Goal: Use online tool/utility: Utilize a website feature to perform a specific function

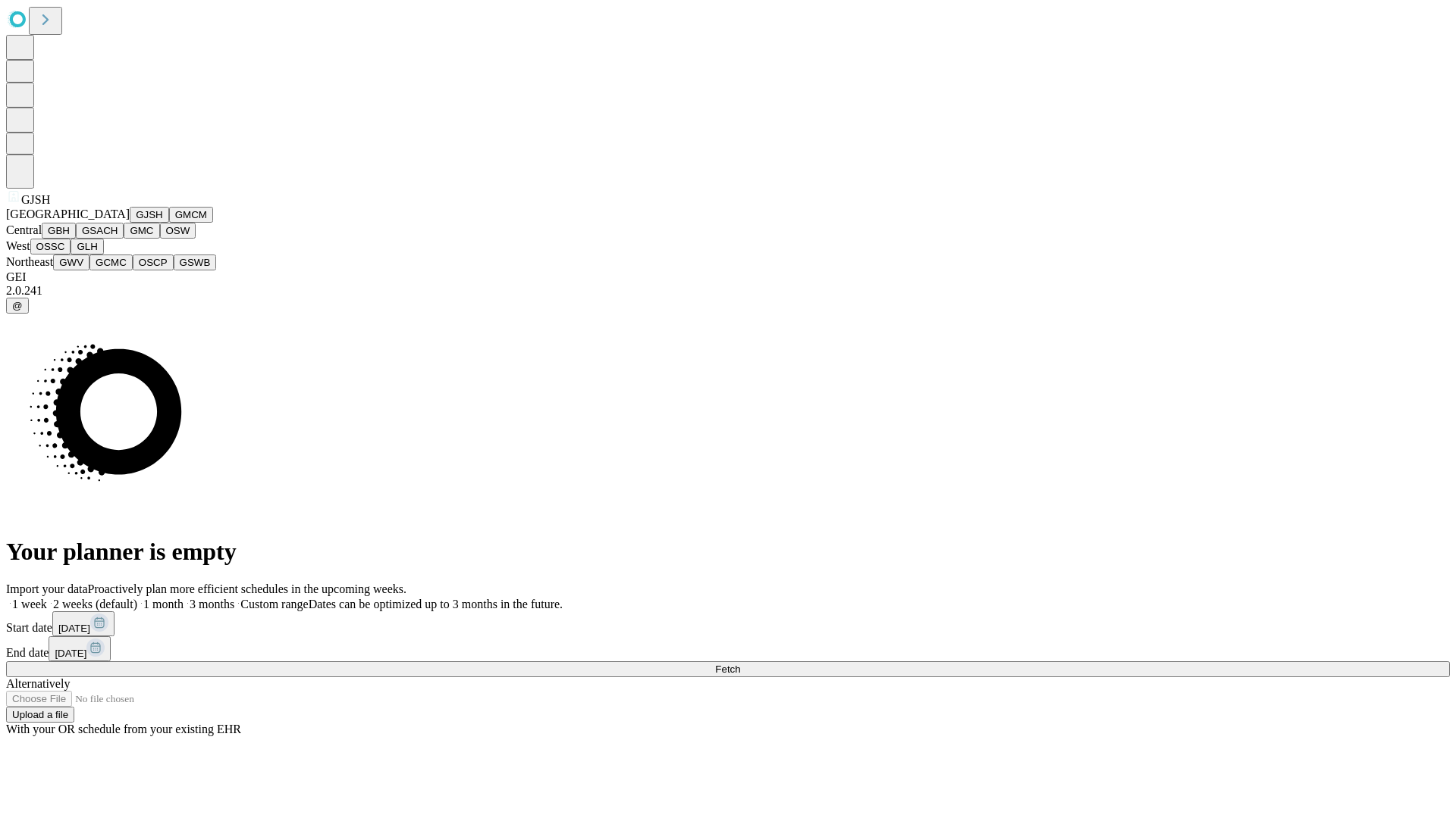
click at [129, 223] on button "GJSH" at bounding box center [149, 215] width 40 height 16
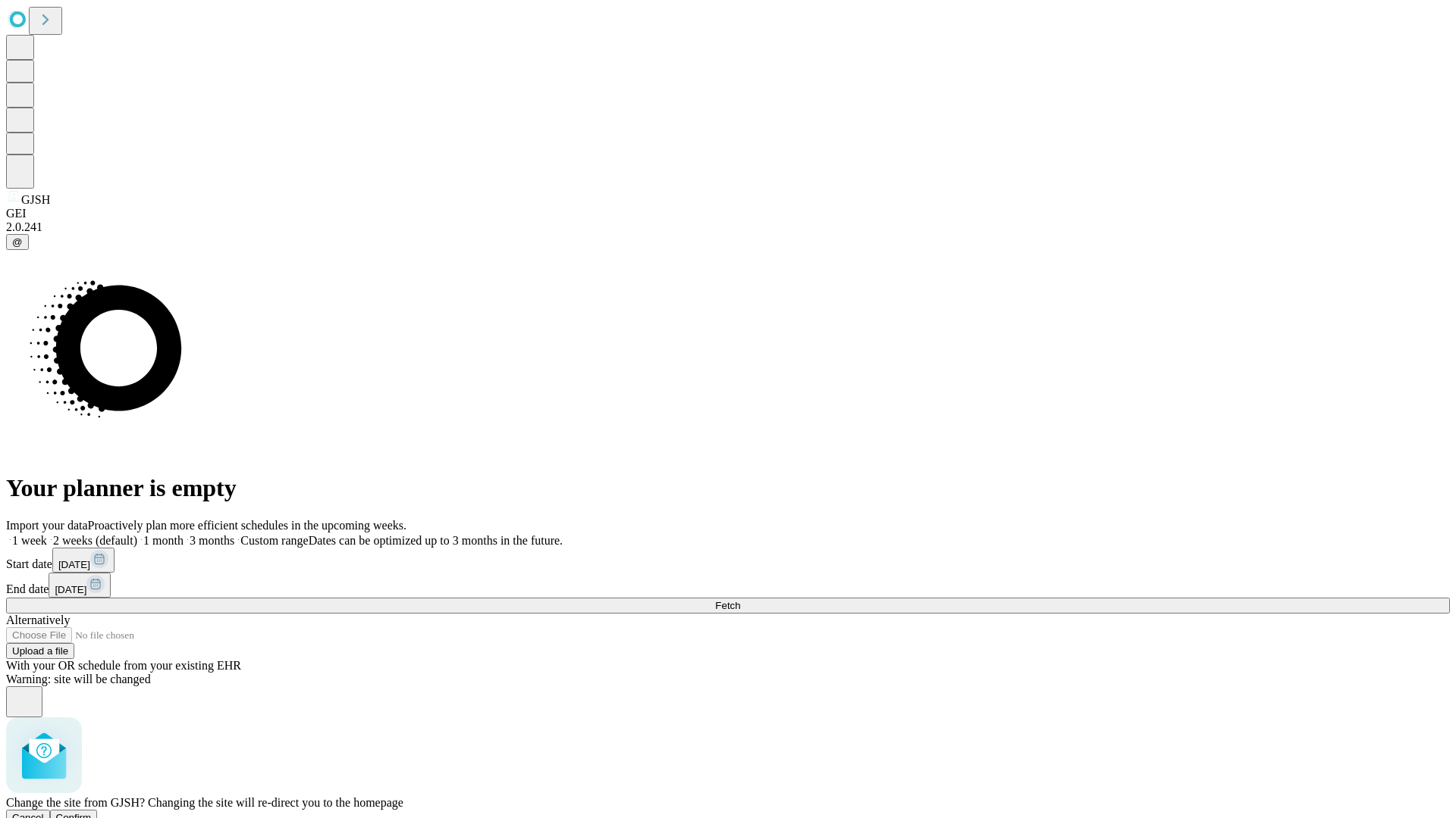
click at [92, 812] on span "Confirm" at bounding box center [74, 818] width 36 height 11
click at [183, 535] on label "1 month" at bounding box center [160, 541] width 46 height 13
click at [740, 600] on span "Fetch" at bounding box center [727, 606] width 25 height 11
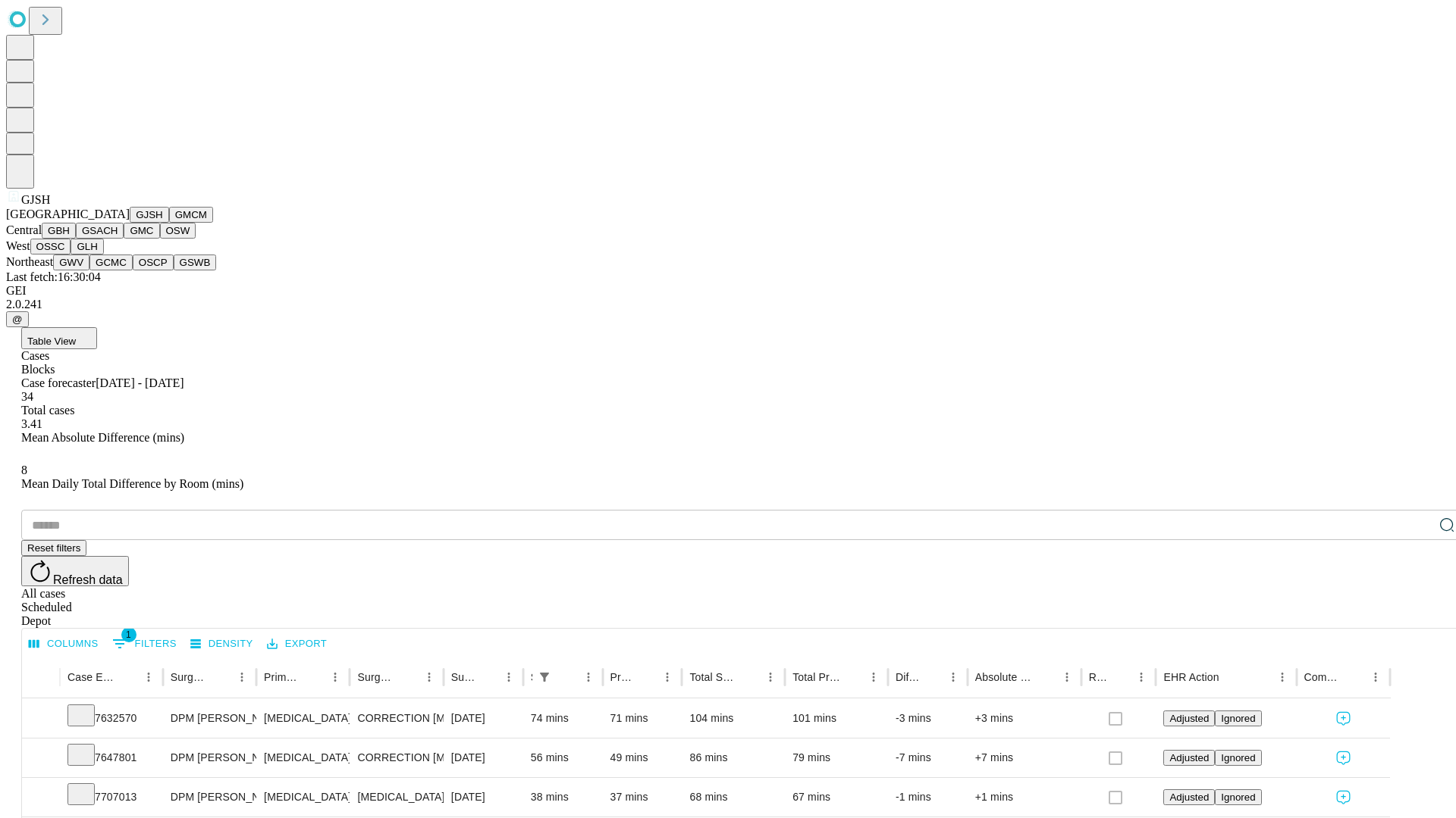
click at [169, 223] on button "GMCM" at bounding box center [191, 215] width 44 height 16
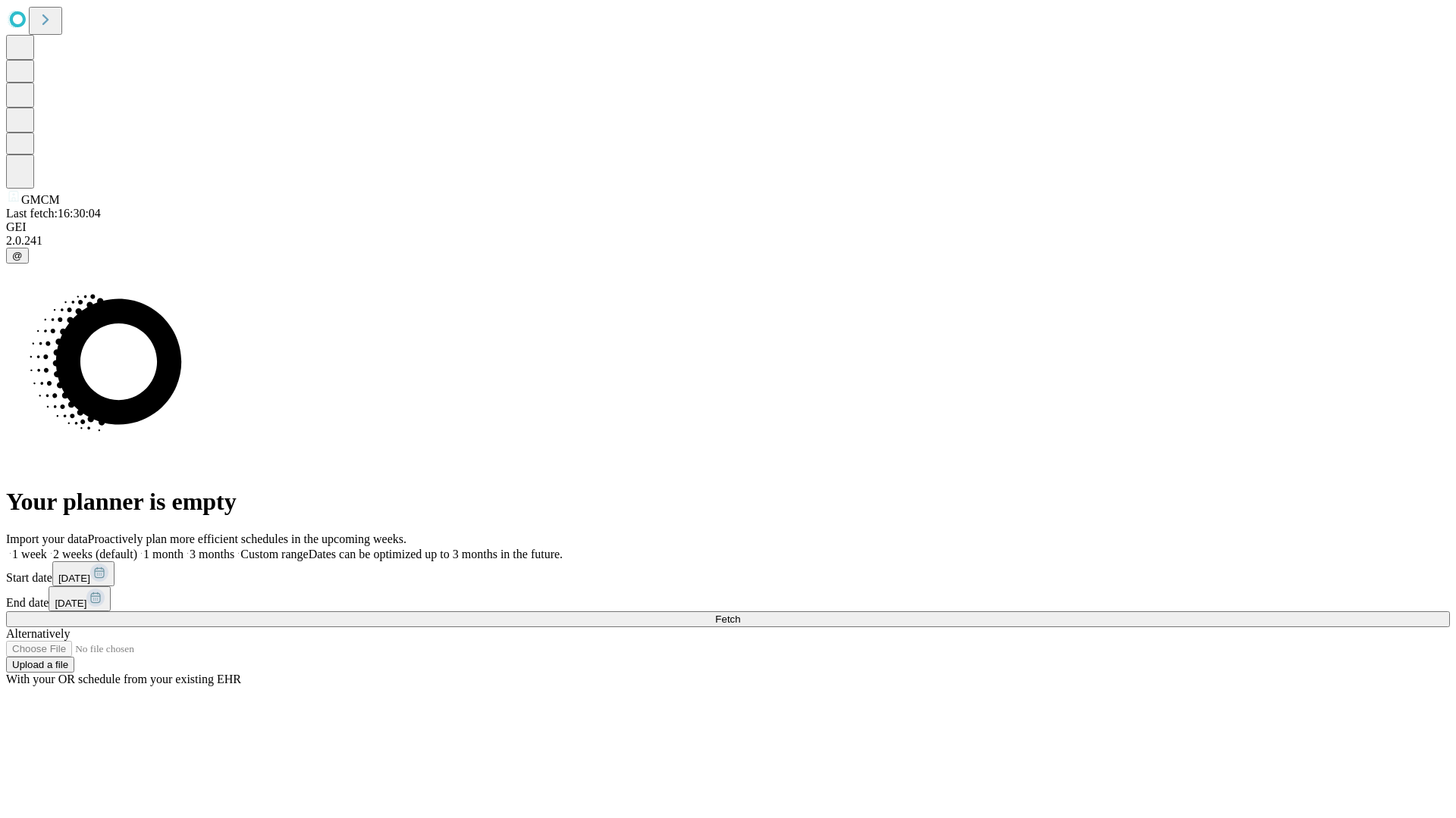
click at [183, 547] on label "1 month" at bounding box center [160, 554] width 46 height 13
click at [740, 614] on span "Fetch" at bounding box center [727, 619] width 25 height 11
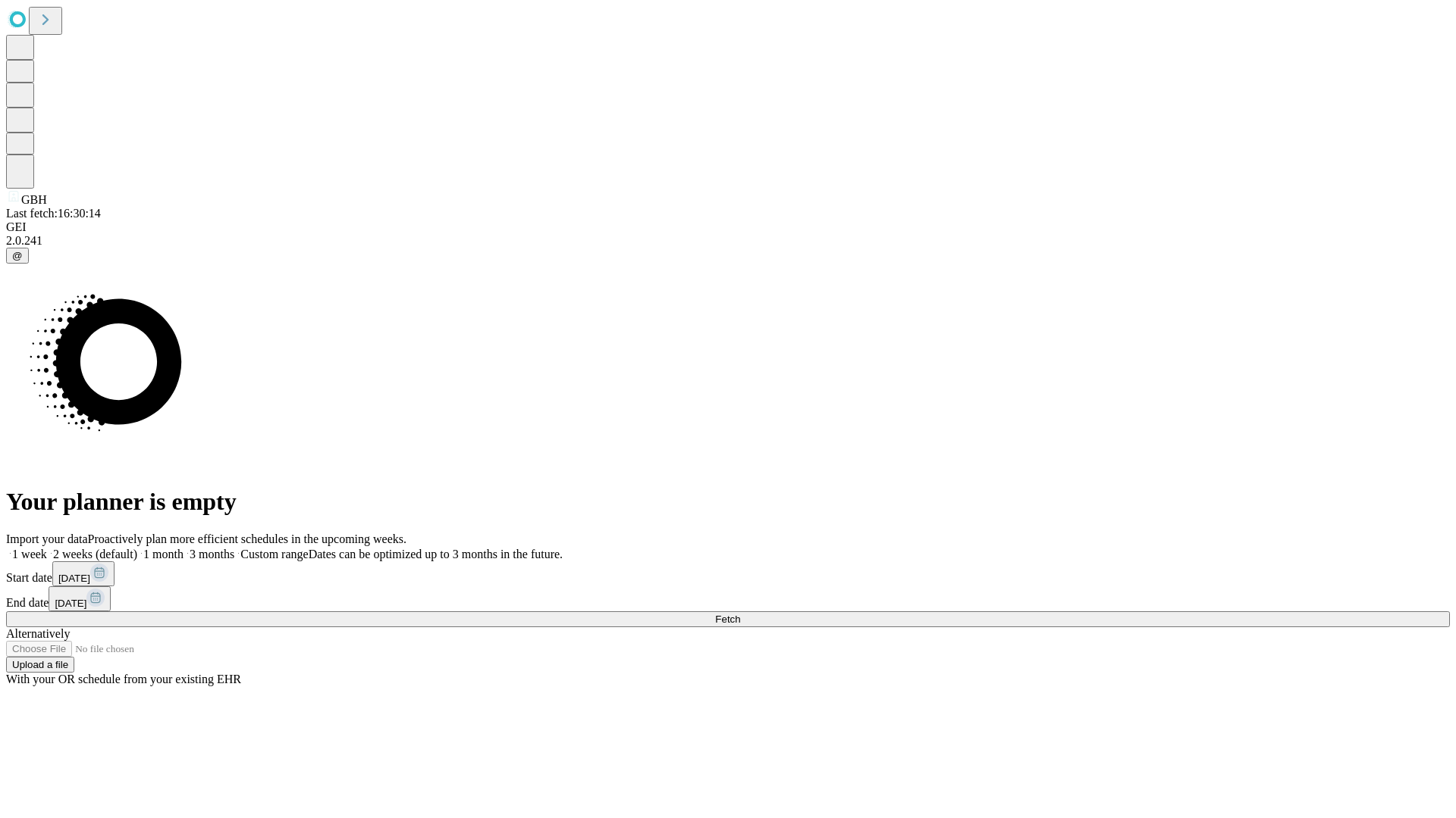
click at [183, 547] on label "1 month" at bounding box center [160, 554] width 46 height 13
click at [740, 614] on span "Fetch" at bounding box center [727, 619] width 25 height 11
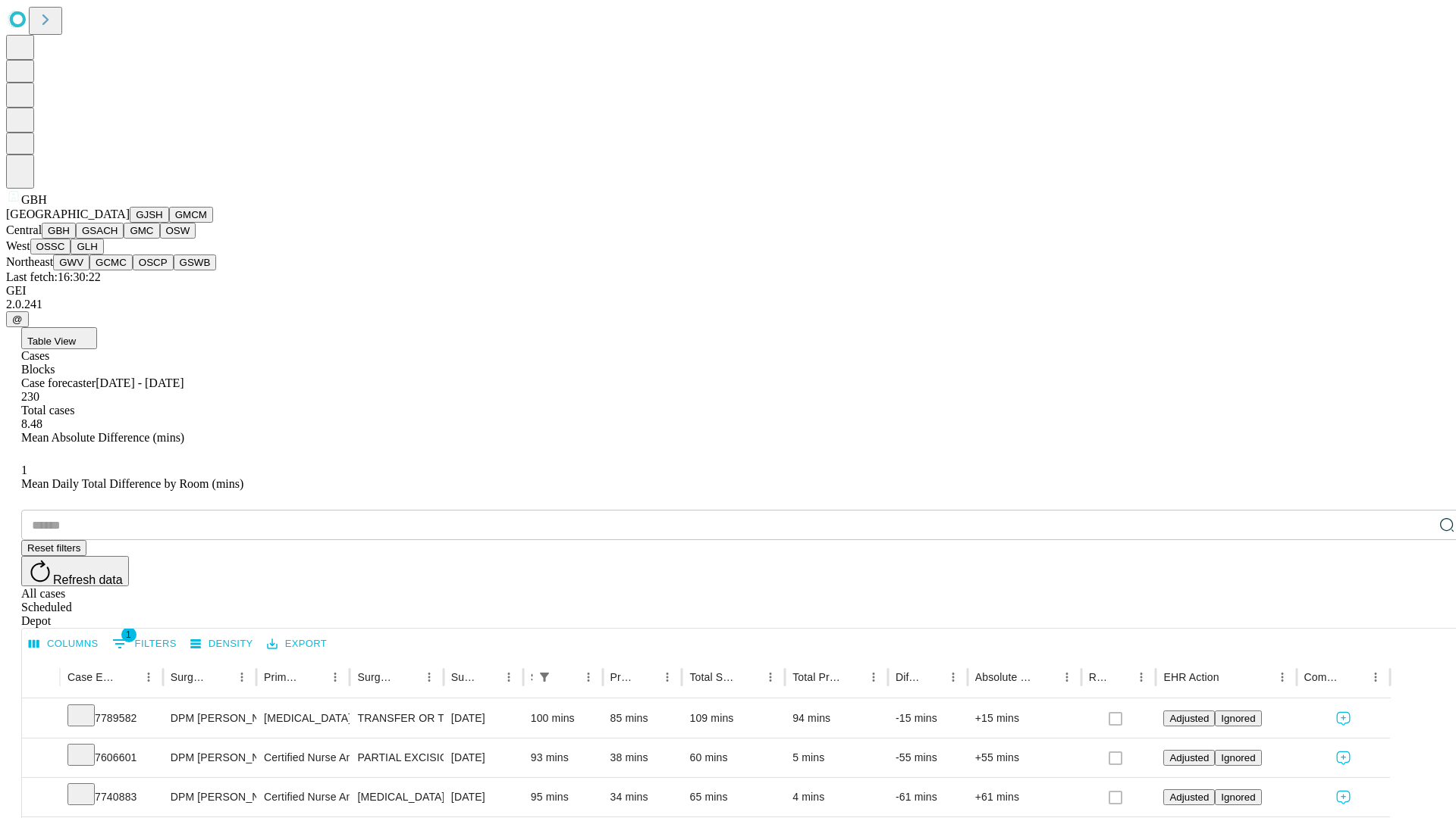
click at [117, 239] on button "GSACH" at bounding box center [99, 231] width 48 height 16
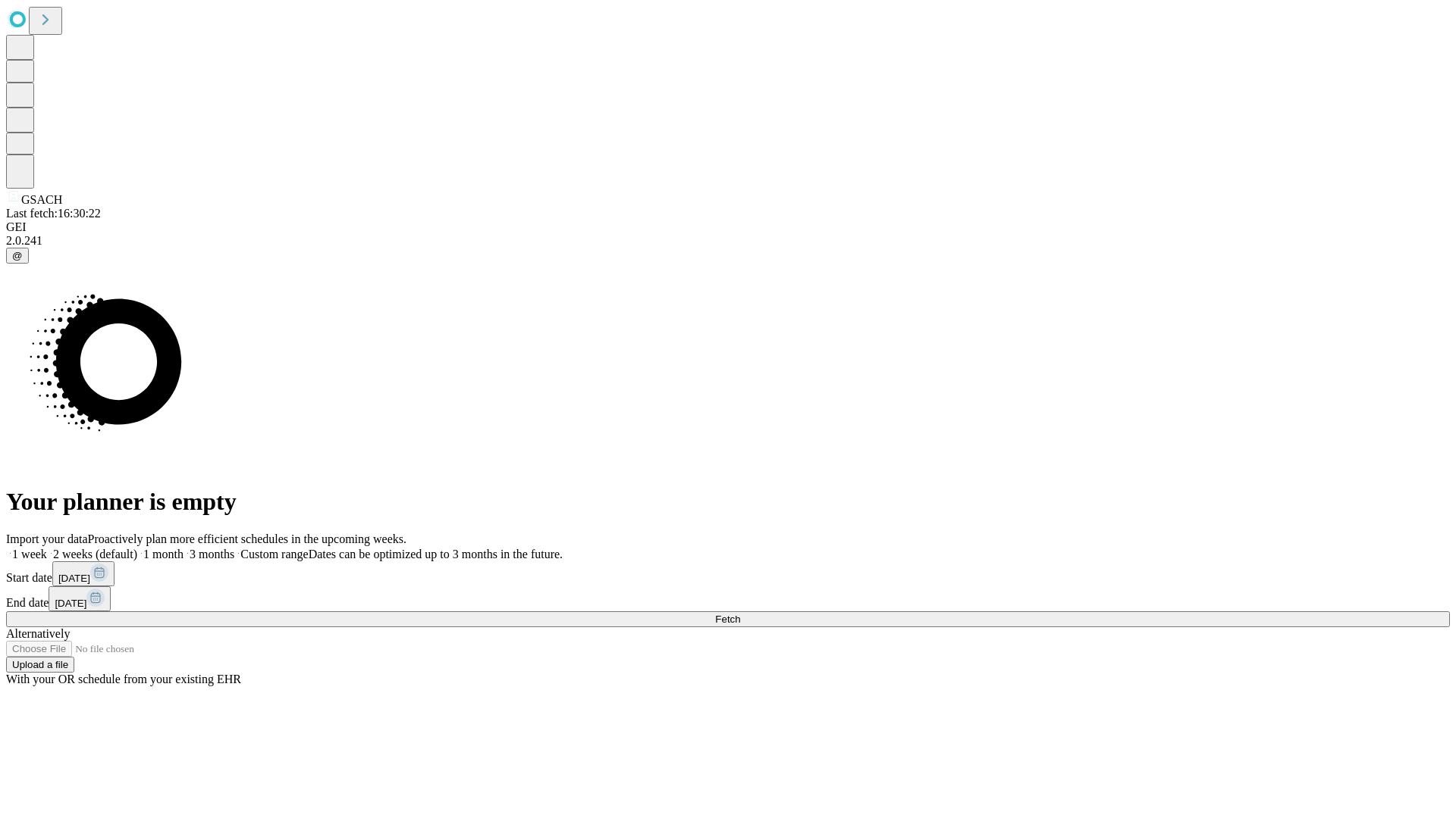
click at [183, 547] on label "1 month" at bounding box center [160, 554] width 46 height 13
click at [740, 614] on span "Fetch" at bounding box center [727, 619] width 25 height 11
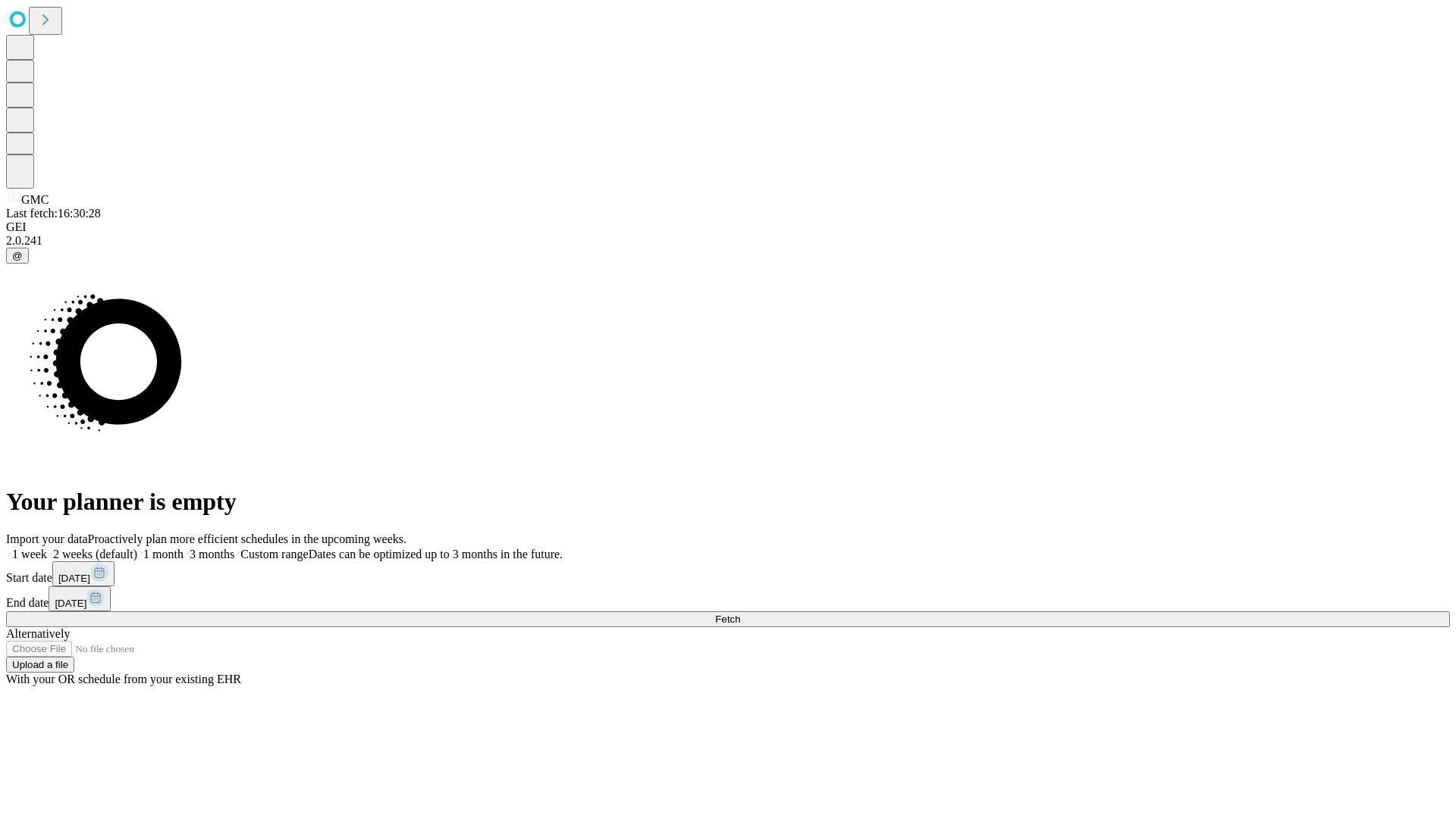
click at [183, 547] on label "1 month" at bounding box center [160, 554] width 46 height 13
click at [740, 614] on span "Fetch" at bounding box center [727, 619] width 25 height 11
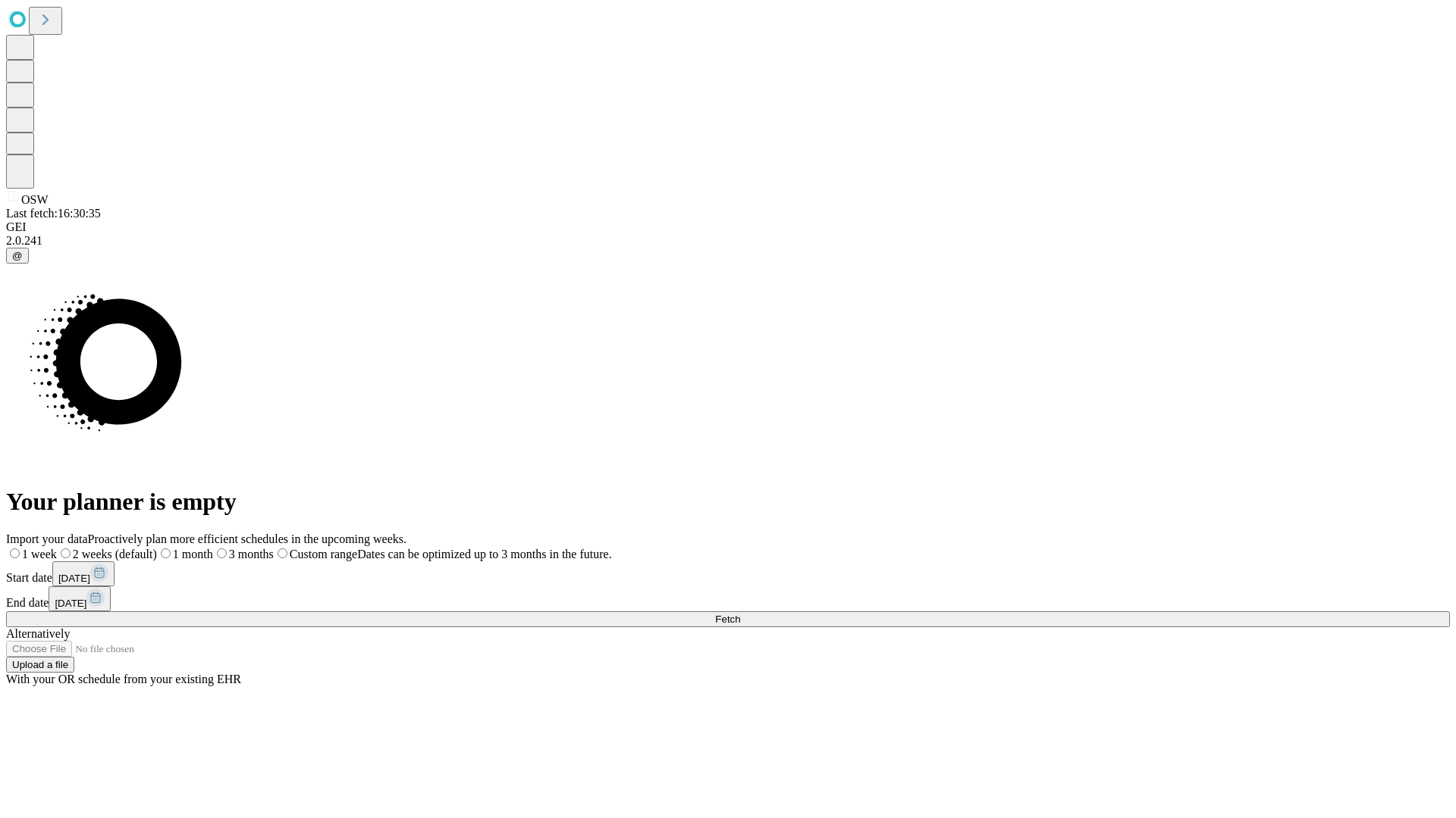
click at [213, 547] on label "1 month" at bounding box center [184, 554] width 56 height 13
click at [740, 614] on span "Fetch" at bounding box center [727, 619] width 25 height 11
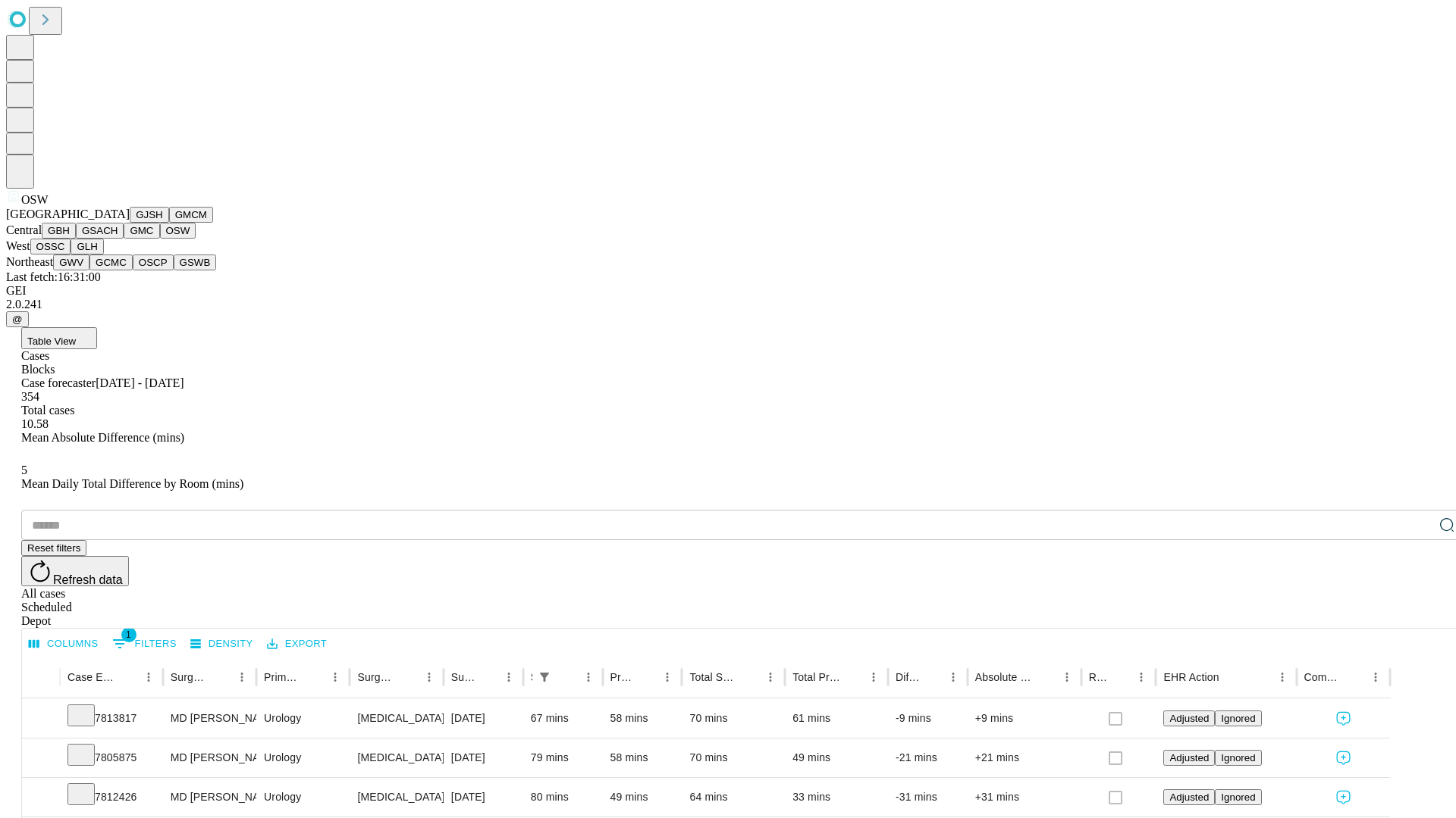
click at [71, 254] on button "OSSC" at bounding box center [51, 247] width 41 height 16
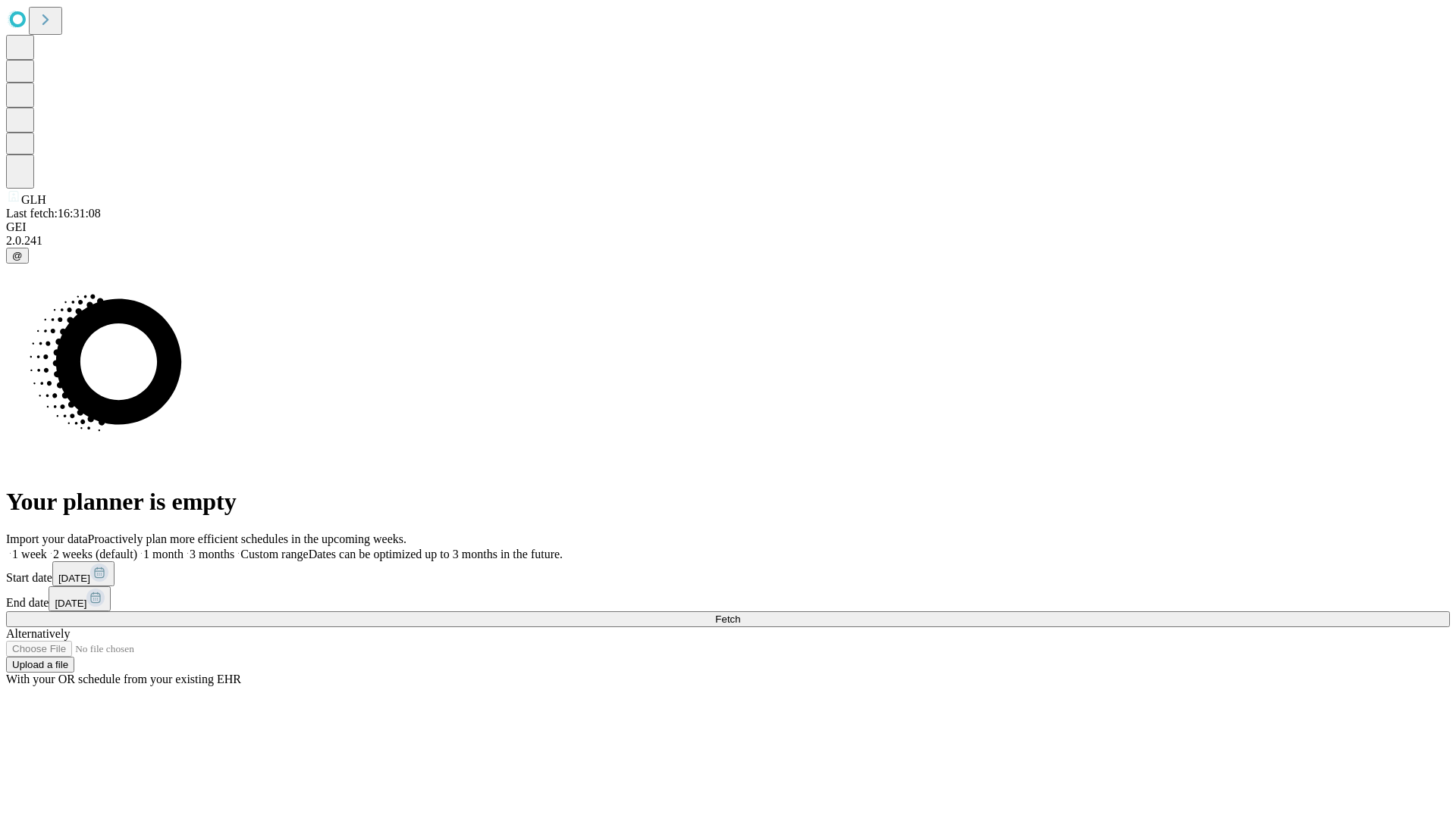
click at [740, 614] on span "Fetch" at bounding box center [727, 619] width 25 height 11
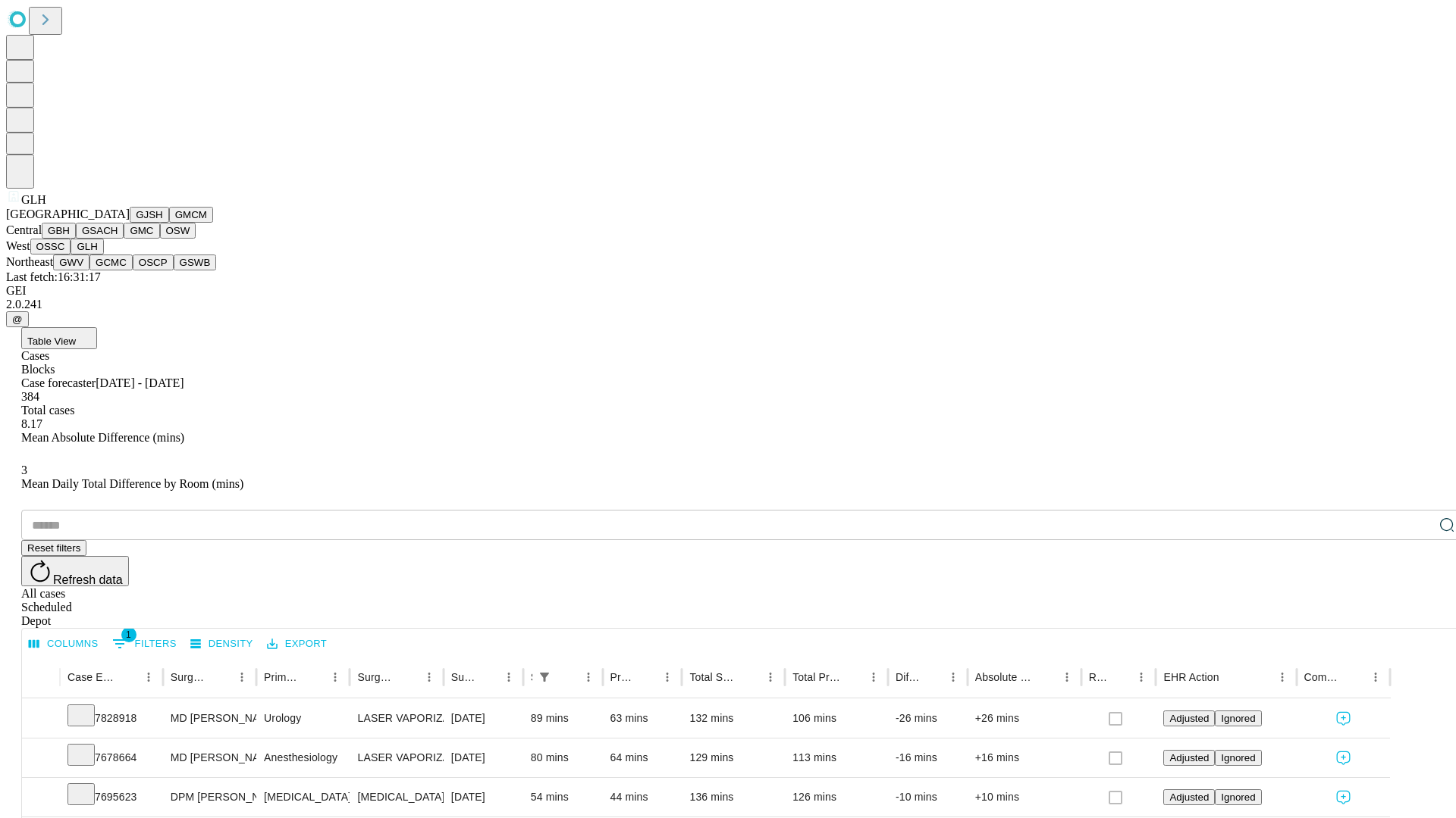
click at [90, 271] on button "GWV" at bounding box center [71, 262] width 36 height 16
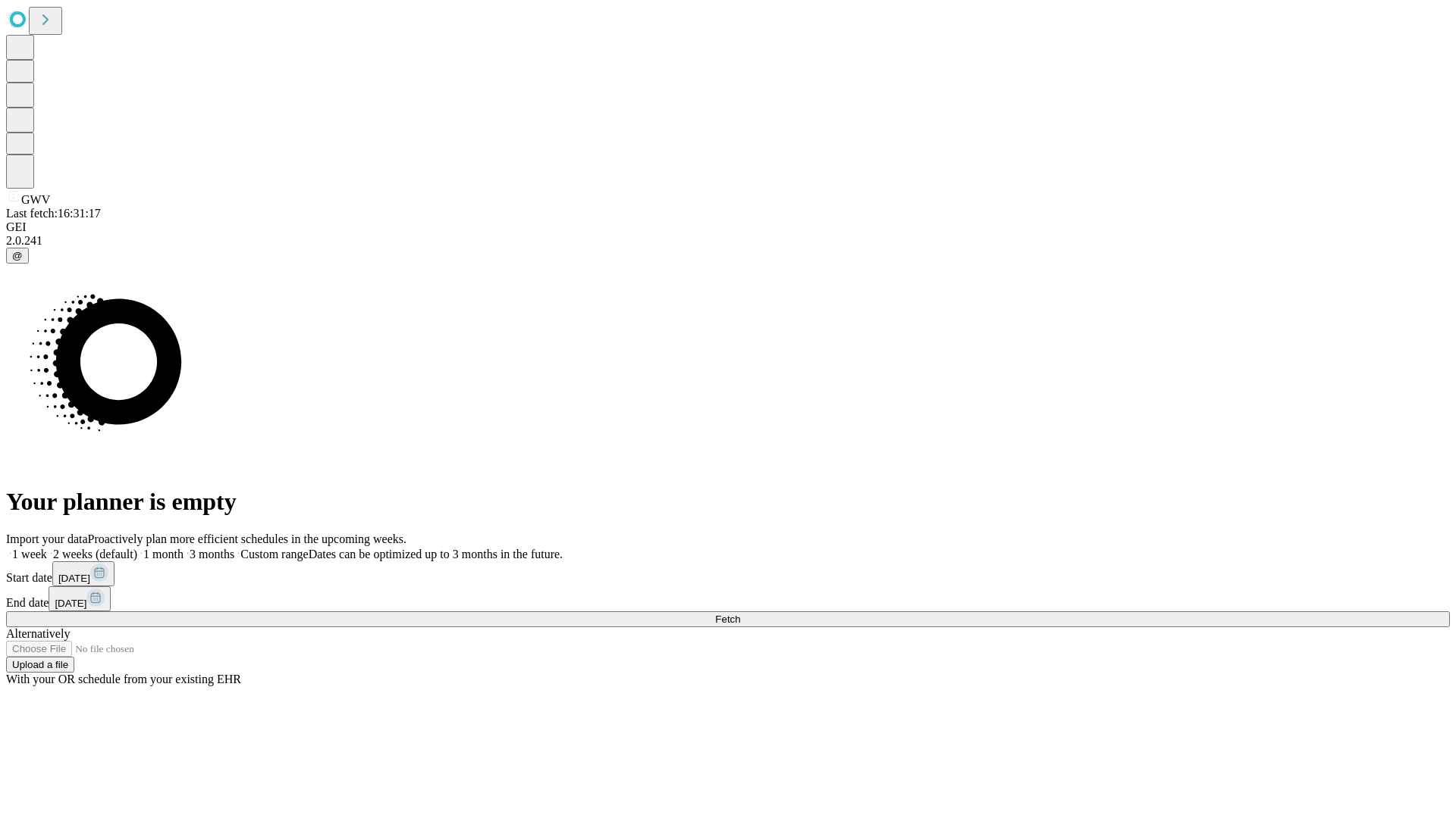
click at [183, 547] on label "1 month" at bounding box center [160, 554] width 46 height 13
click at [740, 614] on span "Fetch" at bounding box center [727, 619] width 25 height 11
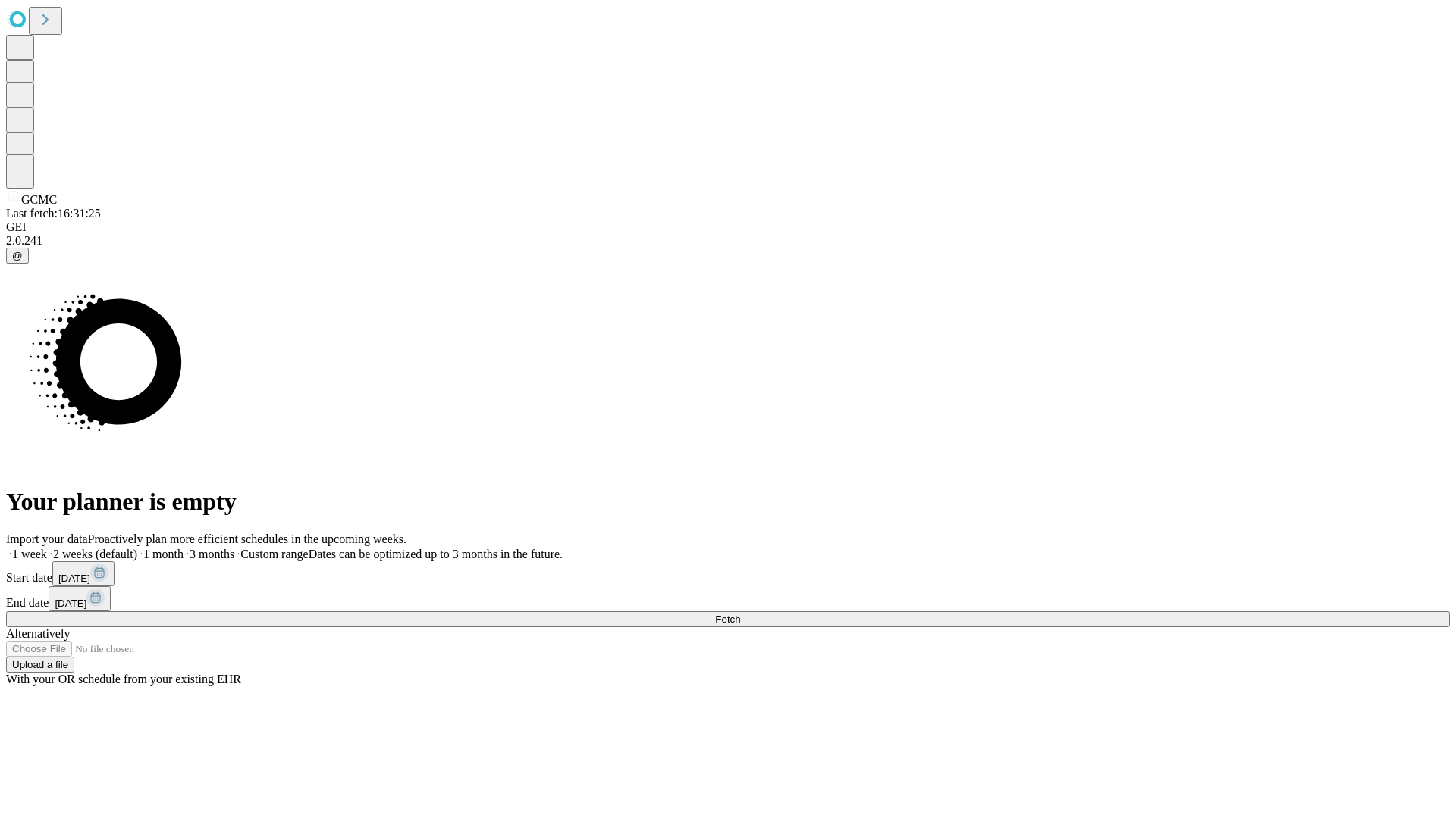
click at [183, 547] on label "1 month" at bounding box center [160, 554] width 46 height 13
click at [740, 614] on span "Fetch" at bounding box center [727, 619] width 25 height 11
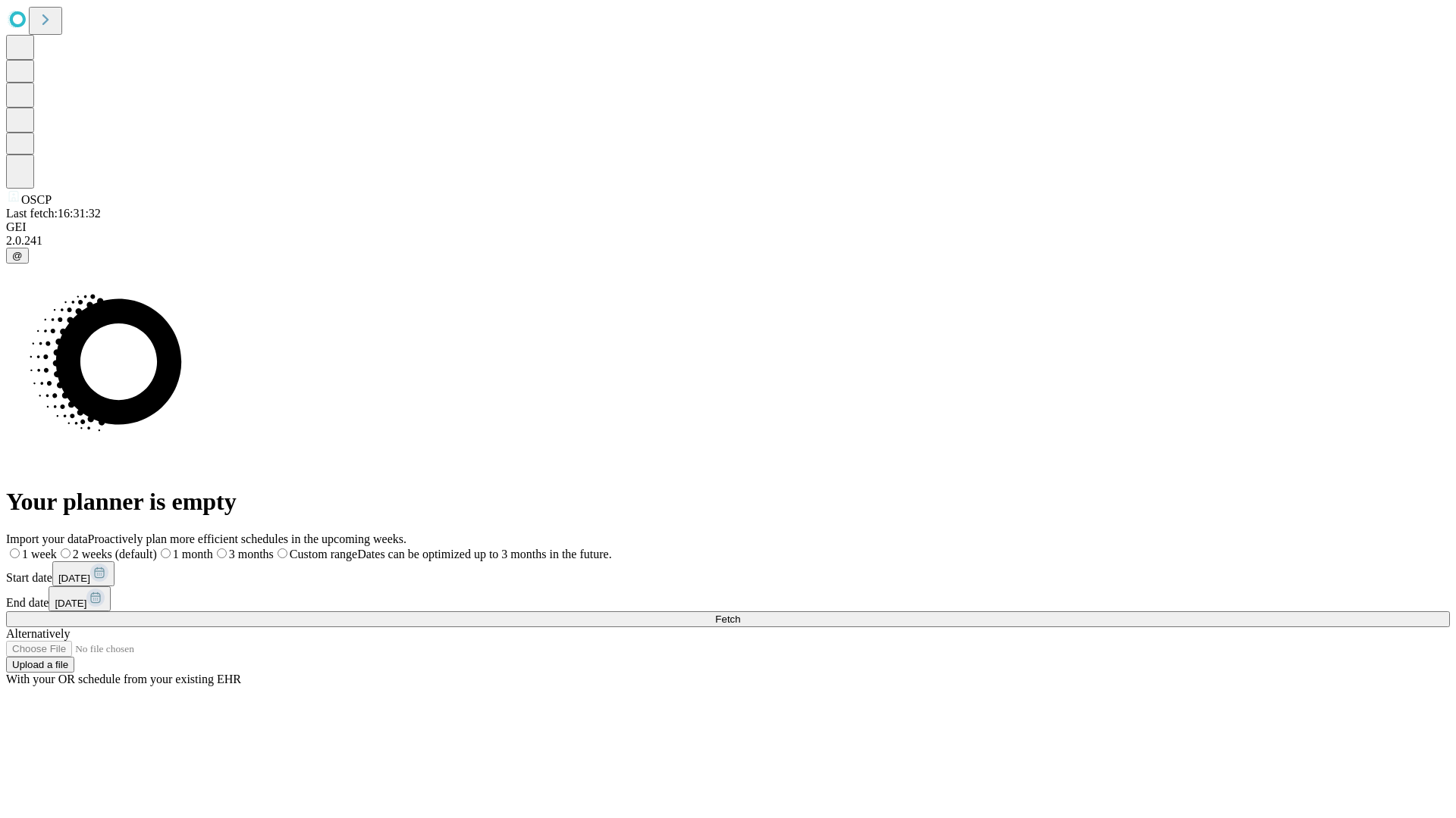
click at [213, 547] on label "1 month" at bounding box center [184, 554] width 56 height 13
click at [740, 614] on span "Fetch" at bounding box center [727, 619] width 25 height 11
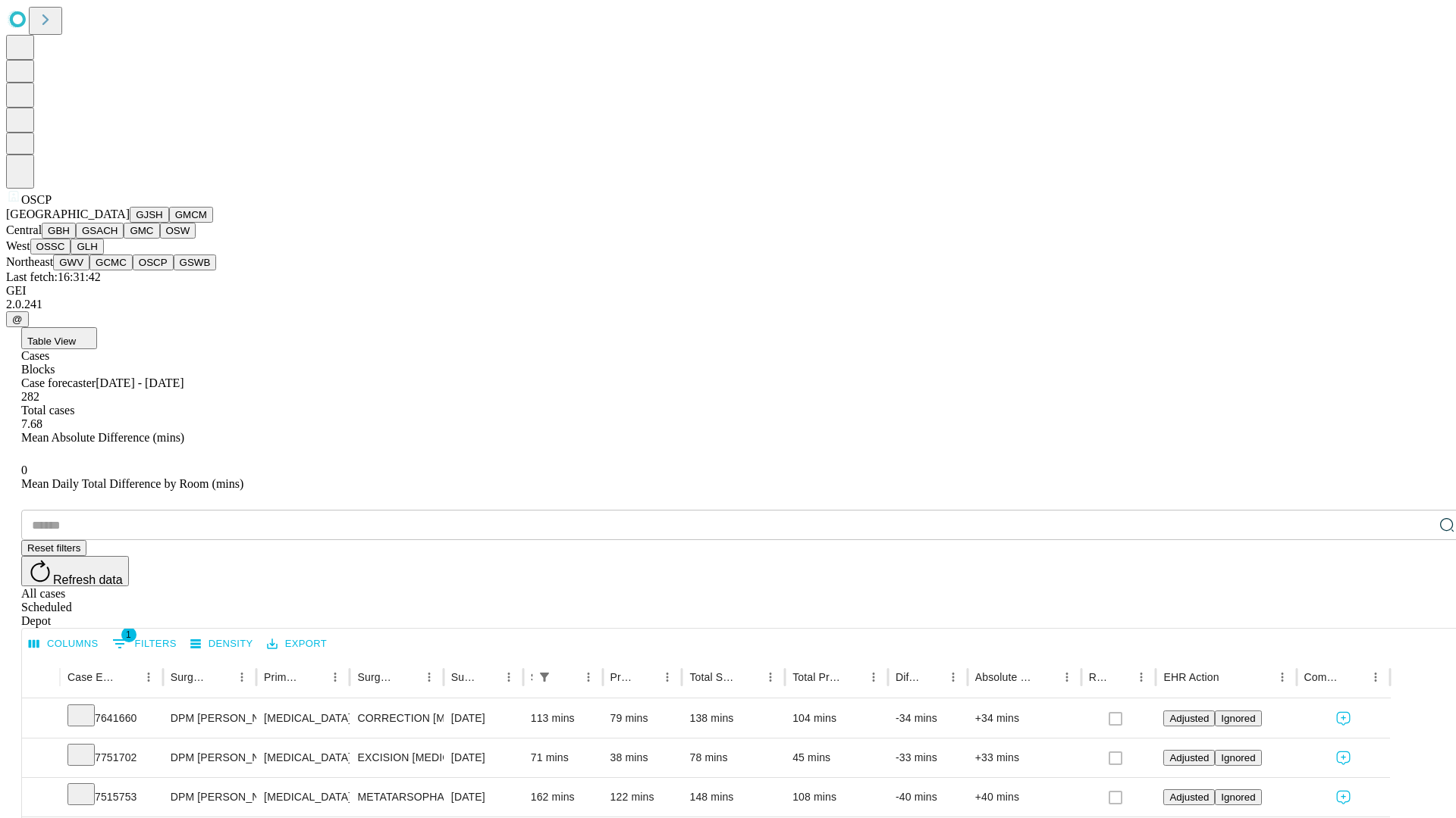
click at [174, 271] on button "GSWB" at bounding box center [195, 262] width 43 height 16
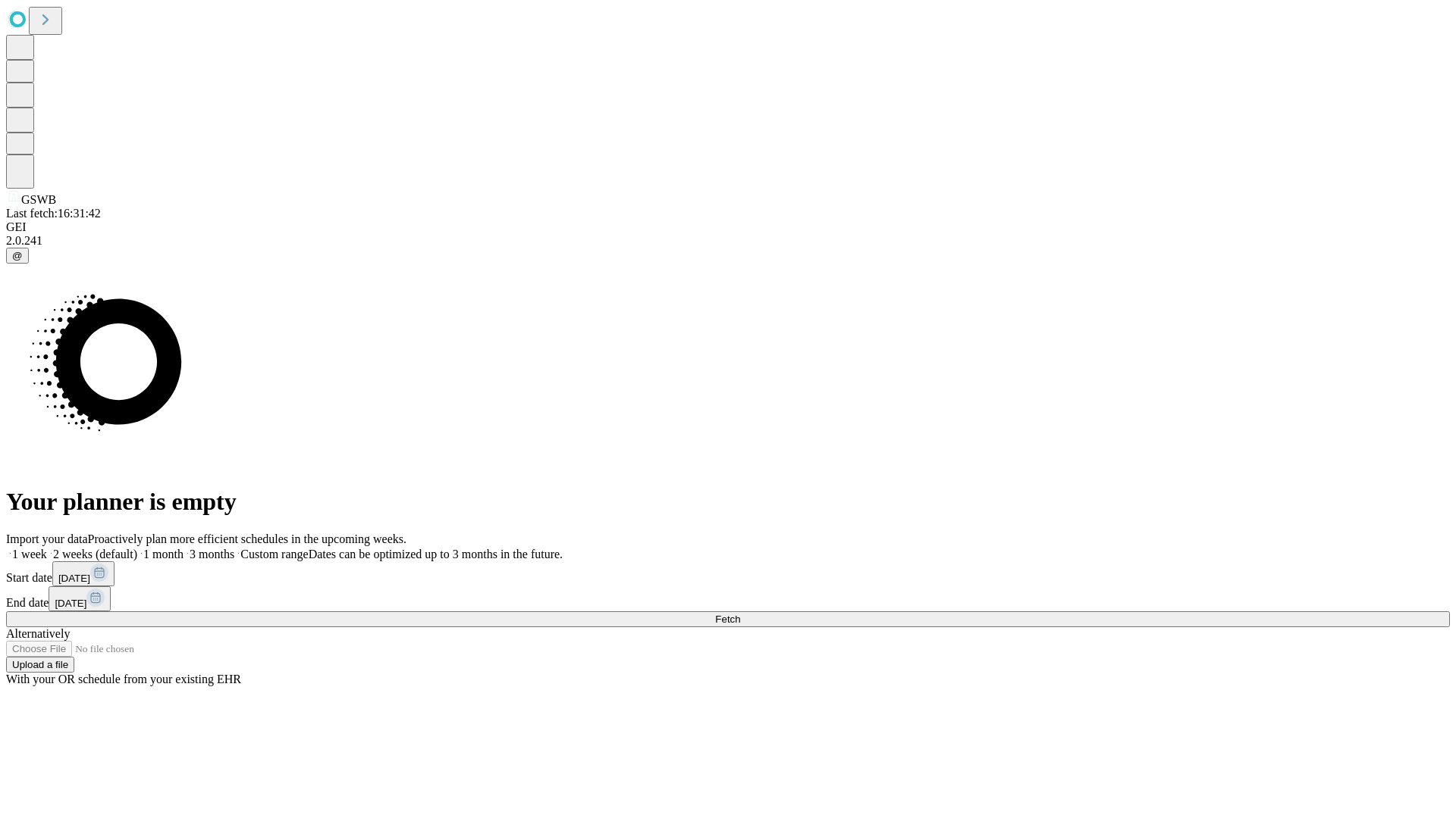
click at [183, 547] on label "1 month" at bounding box center [160, 554] width 46 height 13
click at [740, 614] on span "Fetch" at bounding box center [727, 619] width 25 height 11
